Goal: Task Accomplishment & Management: Complete application form

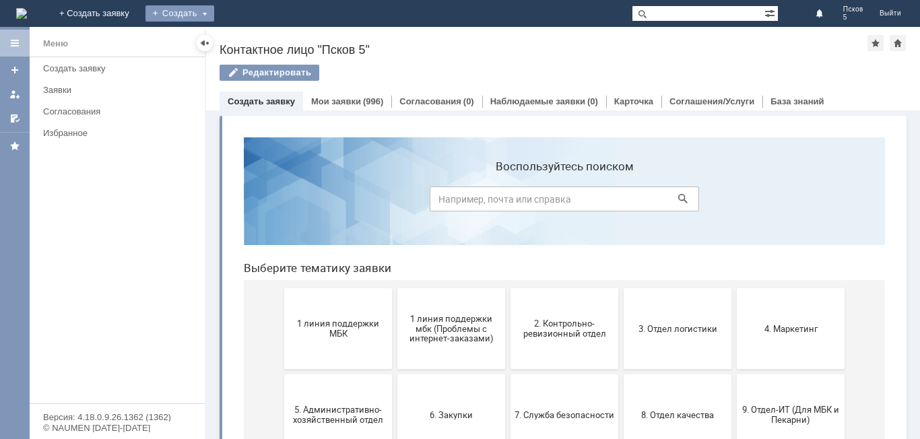
click at [214, 8] on div "Создать" at bounding box center [180, 13] width 69 height 16
click at [251, 40] on link "Заявка" at bounding box center [199, 40] width 102 height 16
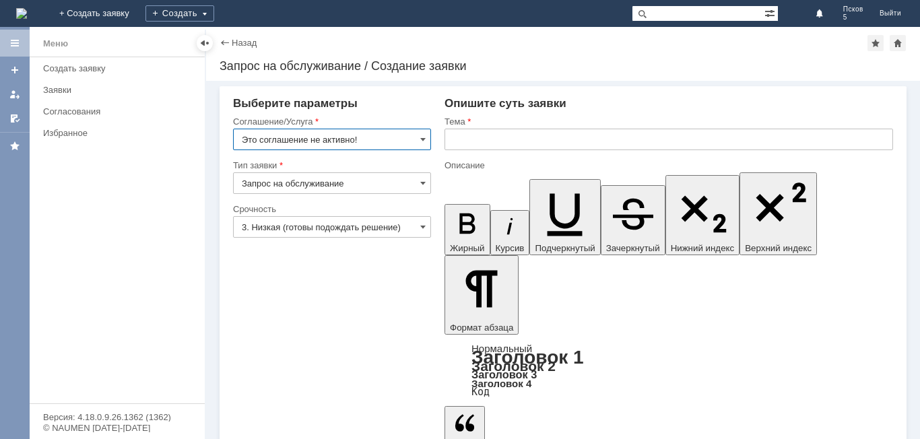
click at [422, 133] on input "Это соглашение не активно!" at bounding box center [332, 140] width 198 height 22
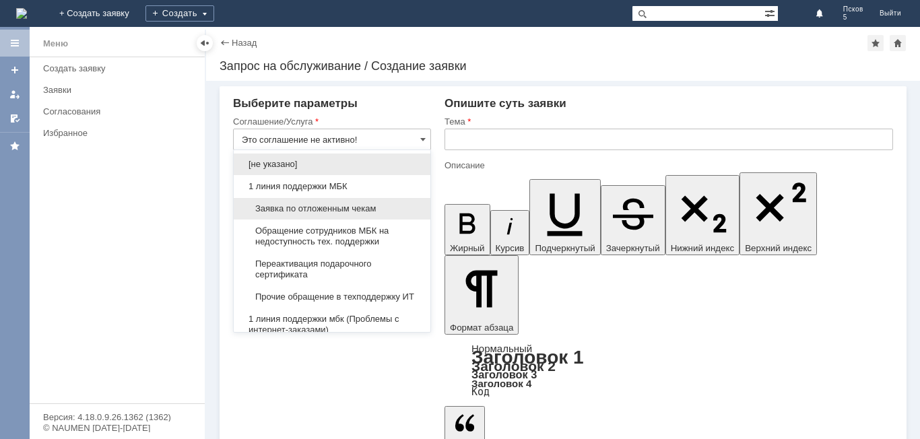
click at [343, 207] on span "Заявка по отложенным чекам" at bounding box center [332, 208] width 181 height 11
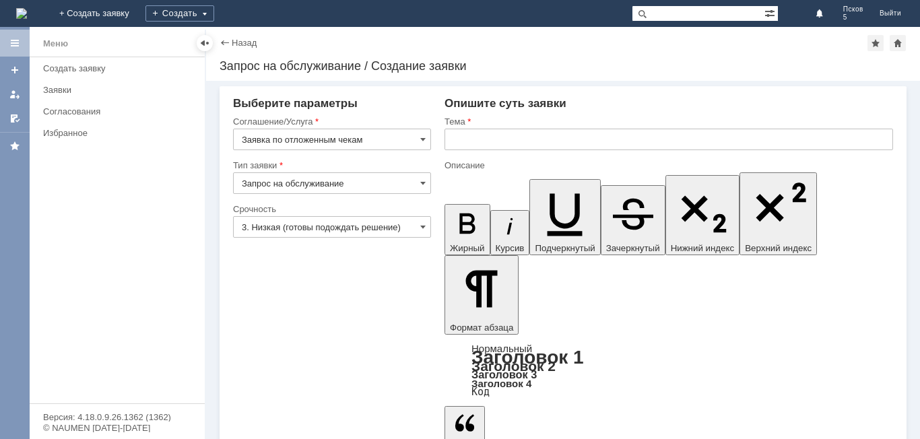
type input "Заявка по отложенным чекам"
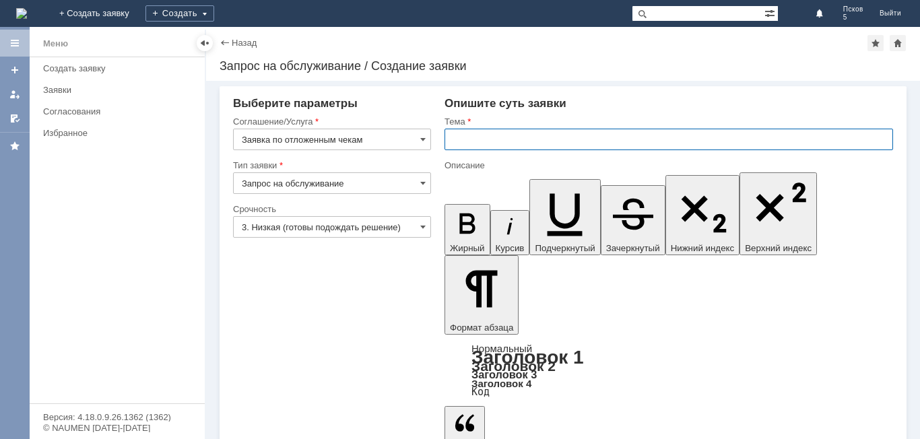
click at [480, 135] on input "text" at bounding box center [669, 140] width 449 height 22
type input "Удалить чек"
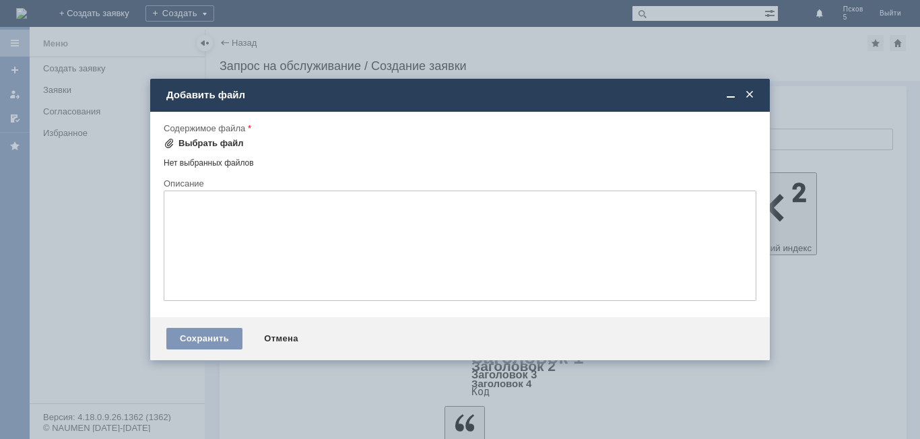
click at [215, 135] on div "Выбрать файл" at bounding box center [204, 143] width 80 height 16
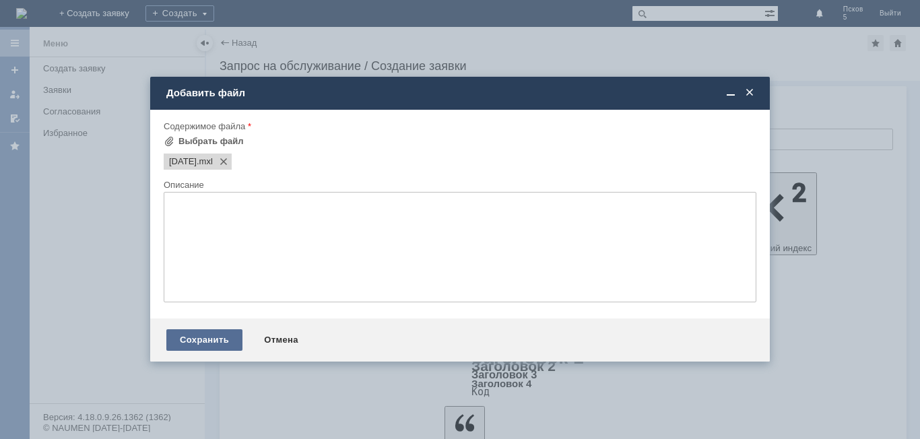
click at [224, 342] on div "Сохранить" at bounding box center [204, 340] width 76 height 22
